Goal: Transaction & Acquisition: Purchase product/service

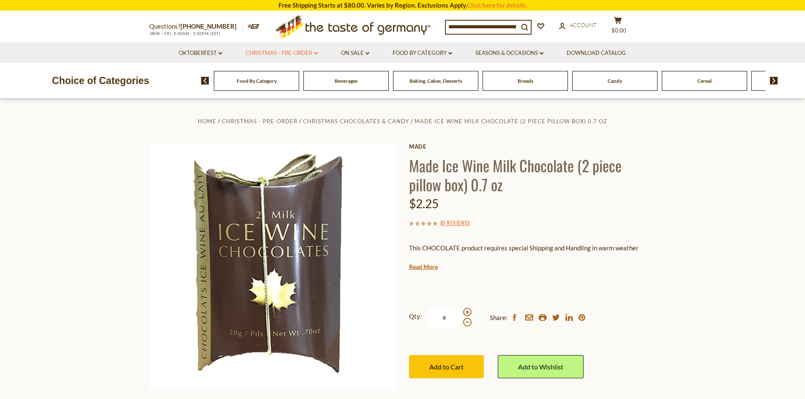
click at [315, 54] on icon "dropdown_arrow" at bounding box center [316, 53] width 4 height 3
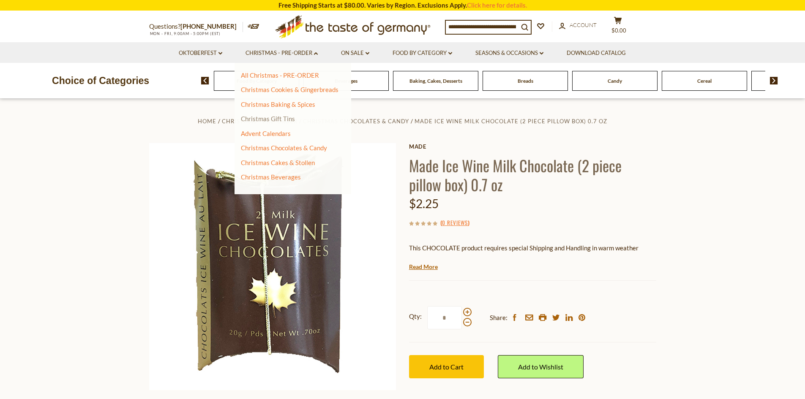
click at [266, 119] on link "Christmas Gift Tins" at bounding box center [268, 119] width 54 height 8
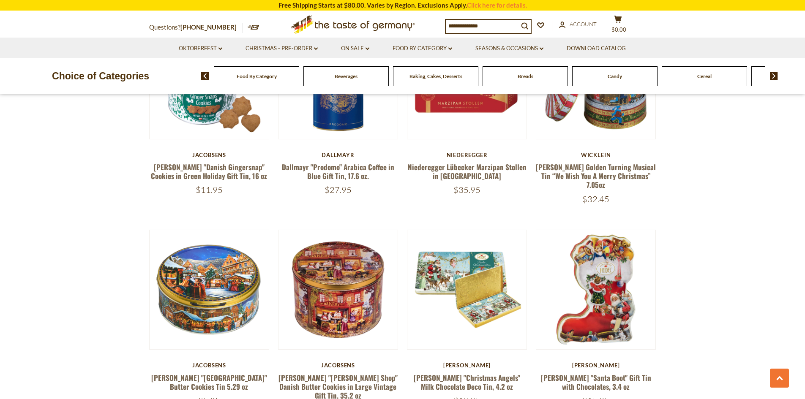
scroll to position [718, 0]
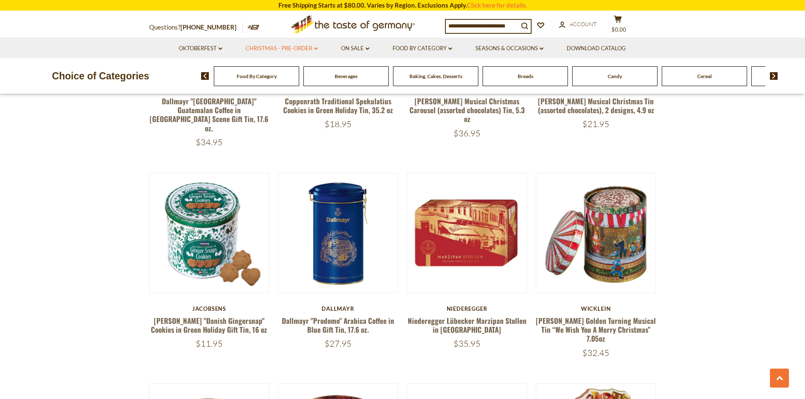
click at [314, 46] on link "Christmas - PRE-ORDER dropdown_arrow" at bounding box center [281, 48] width 72 height 9
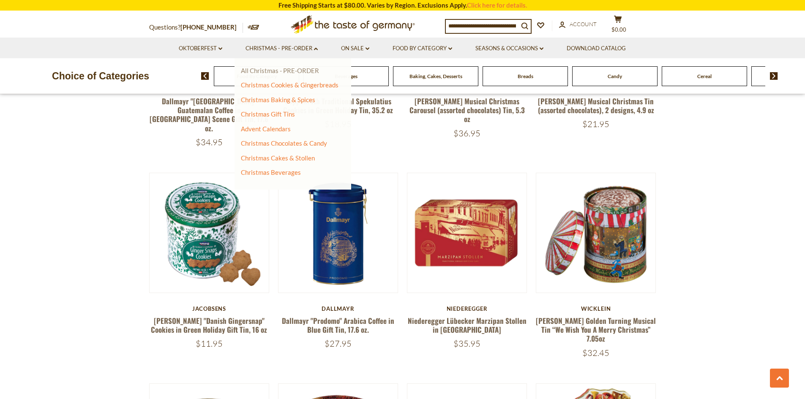
click at [280, 68] on link "All Christmas - PRE-ORDER" at bounding box center [280, 71] width 78 height 8
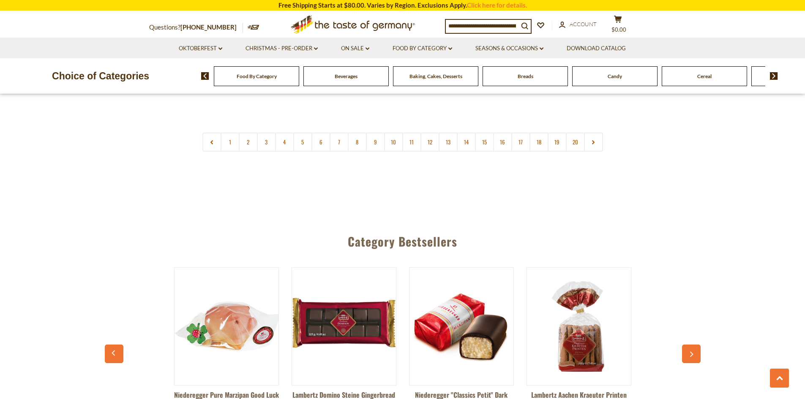
scroll to position [2322, 0]
